Goal: Transaction & Acquisition: Purchase product/service

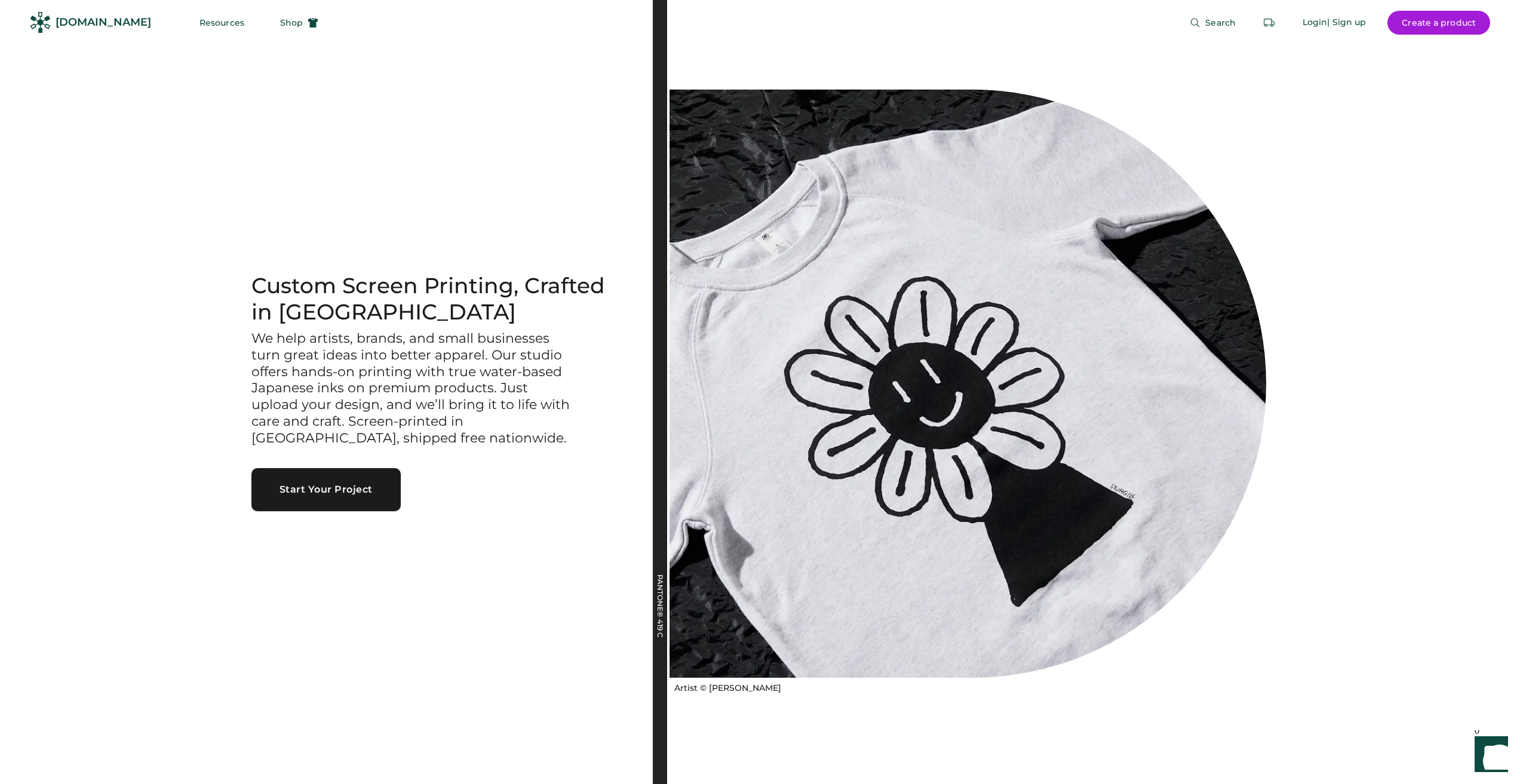
click at [326, 487] on button "Start Your Project" at bounding box center [326, 489] width 149 height 43
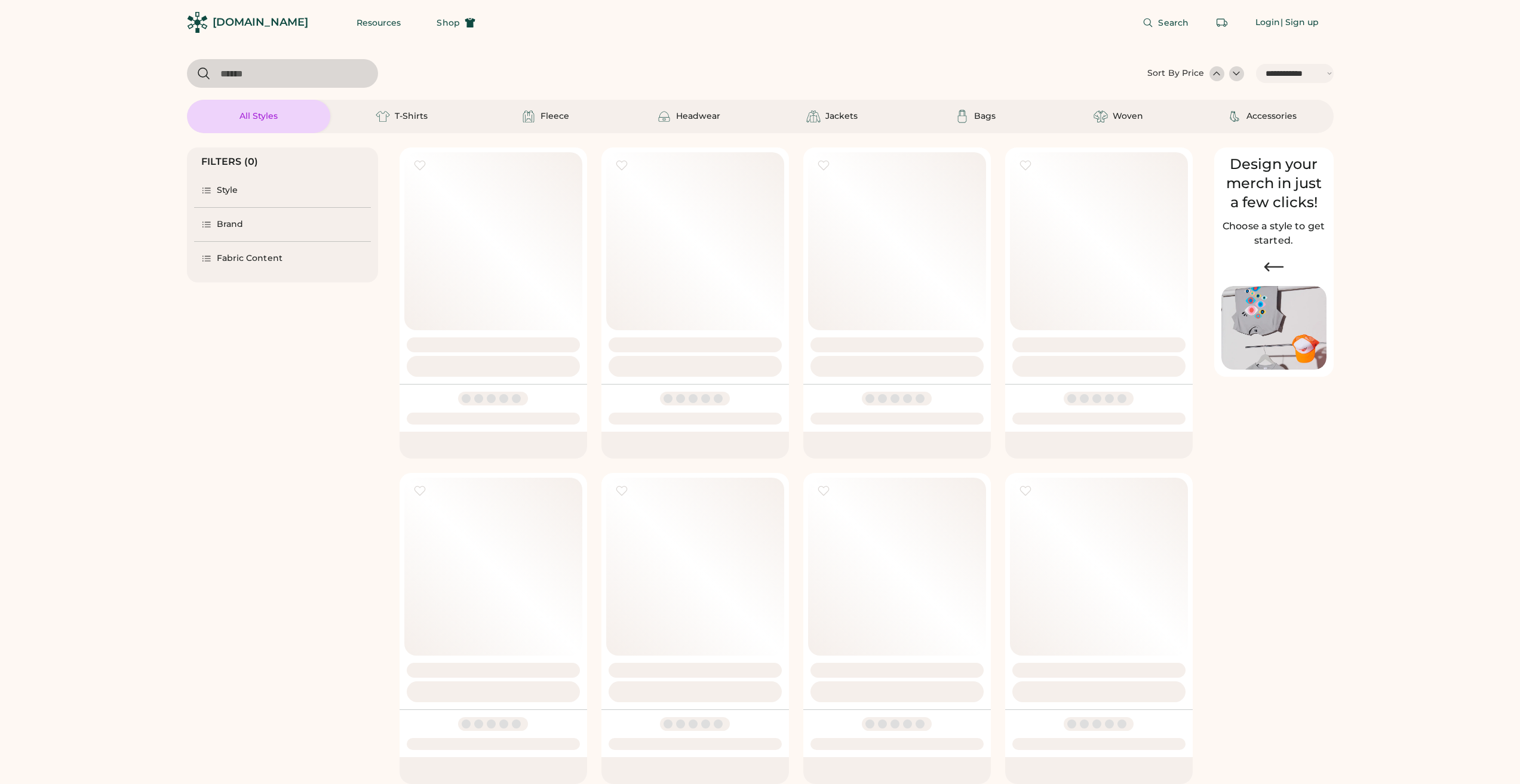
select select "*****"
select select "*"
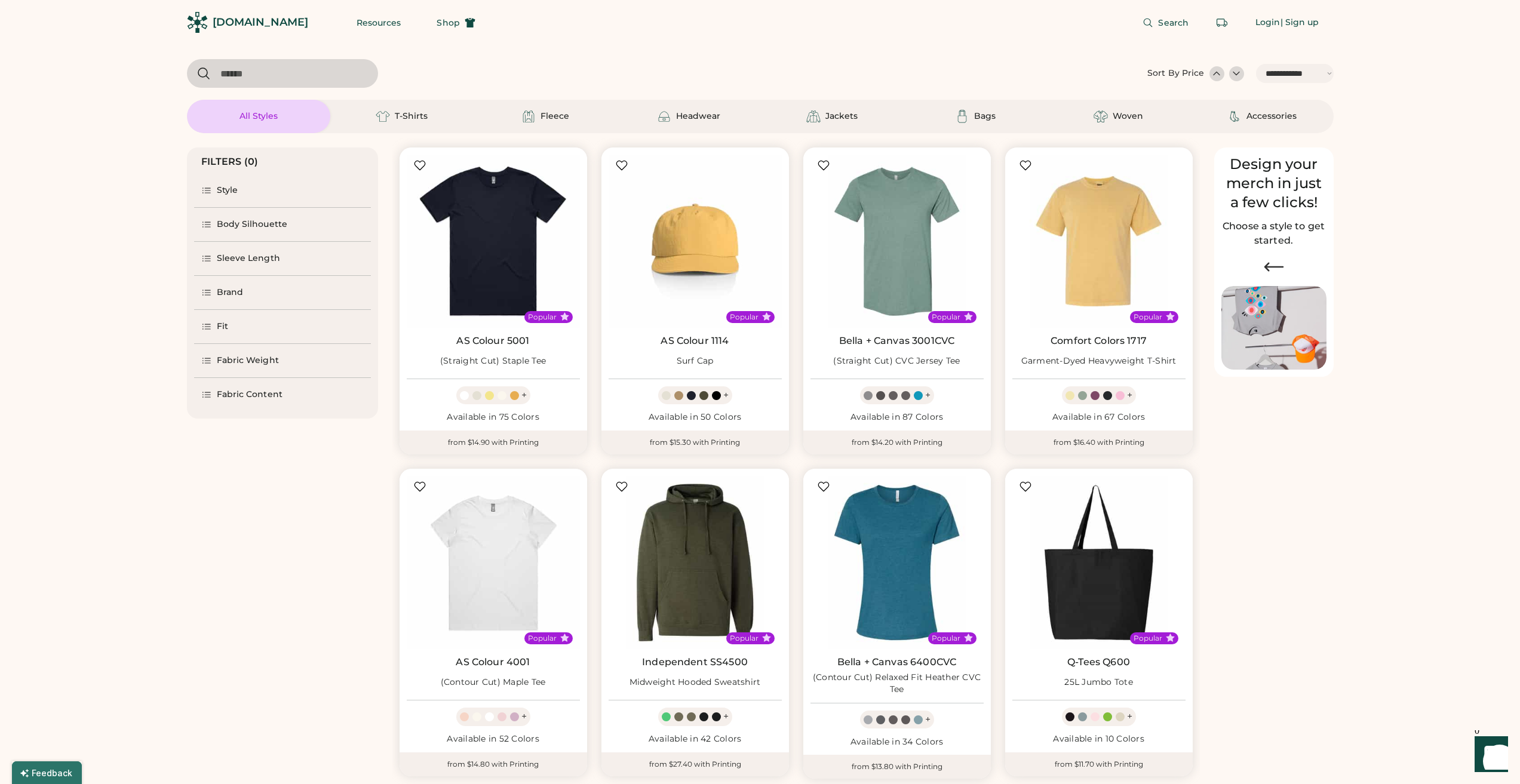
click at [1330, 515] on div "FILTERS (0) Style Body Silhouette Sleeve Length Brand Fit Fabric Weight Fabric …" at bounding box center [760, 639] width 1147 height 1013
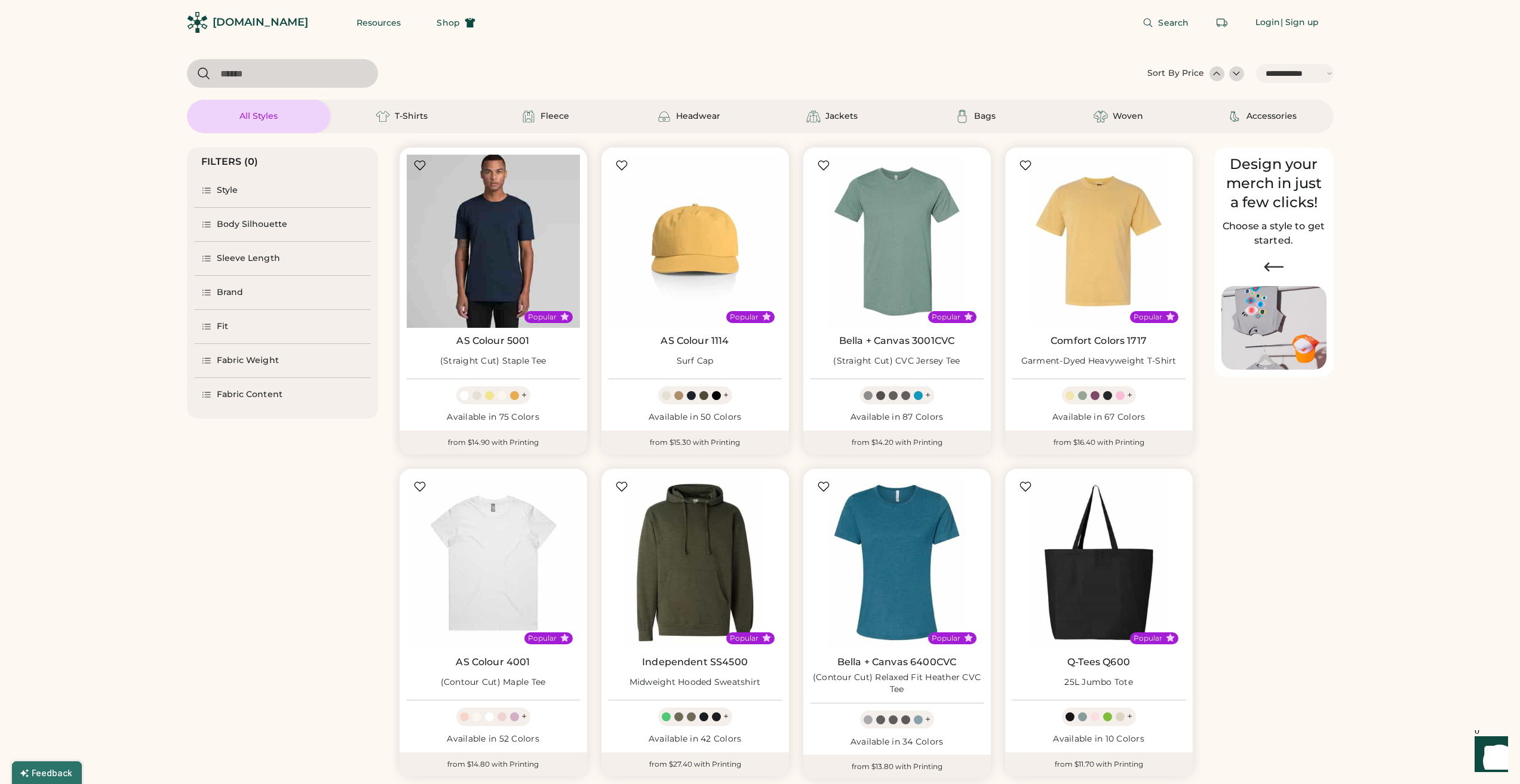
drag, startPoint x: 494, startPoint y: 260, endPoint x: 508, endPoint y: 245, distance: 20.5
click at [508, 245] on img at bounding box center [492, 241] width 173 height 173
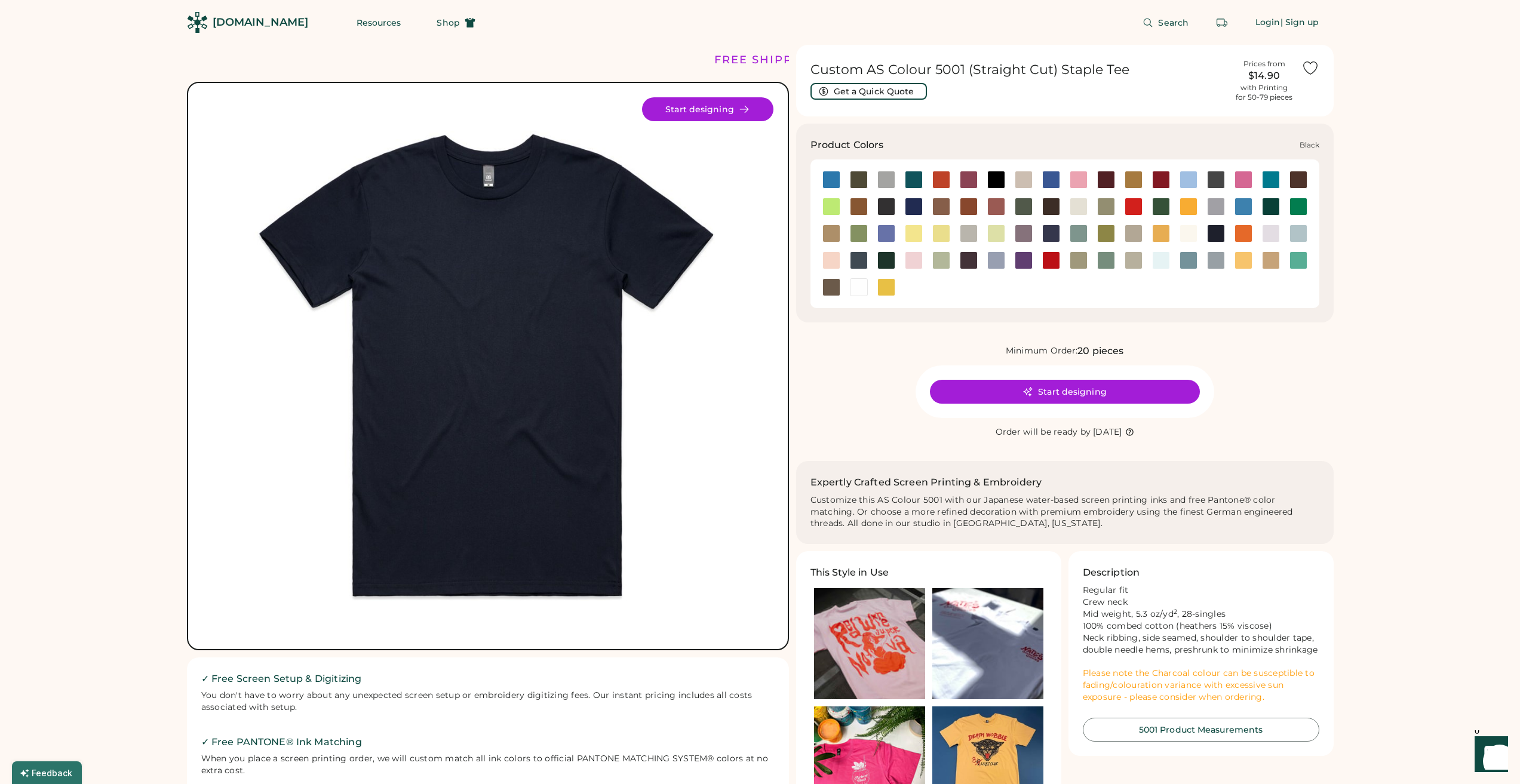
click at [995, 182] on div at bounding box center [995, 179] width 18 height 18
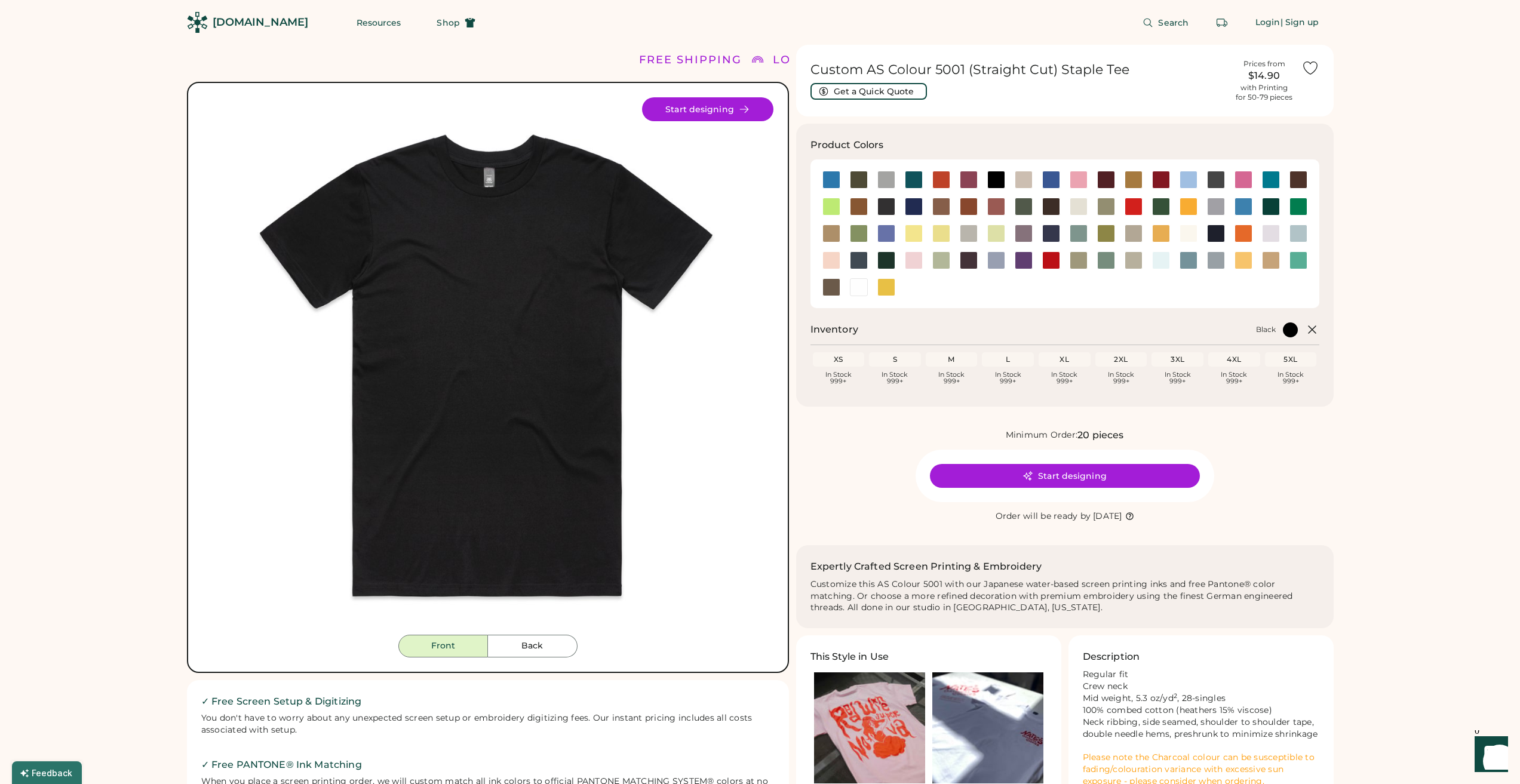
click at [1113, 371] on div "In Stock 999+" at bounding box center [1120, 378] width 48 height 13
click at [1119, 358] on div "2XL" at bounding box center [1120, 359] width 48 height 9
